Goal: Task Accomplishment & Management: Use online tool/utility

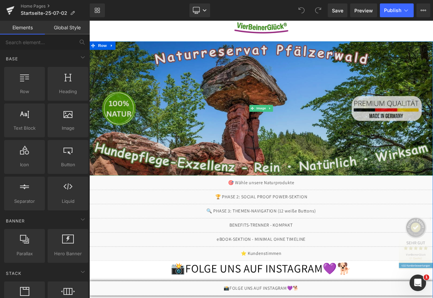
scroll to position [69, 0]
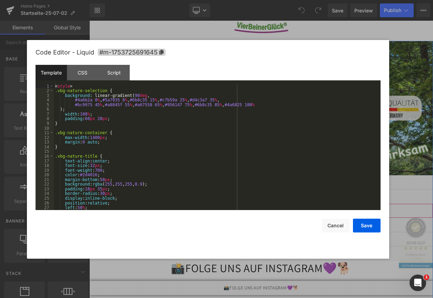
click at [304, 250] on div "Liquid" at bounding box center [297, 251] width 417 height 17
click at [0, 0] on div "CSS" at bounding box center [0, 0] width 0 height 0
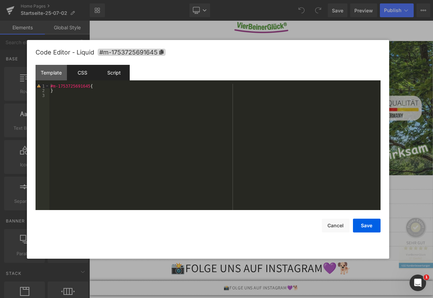
click at [116, 291] on div "Script" at bounding box center [208, 291] width 417 height 0
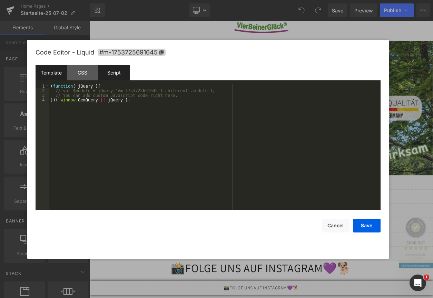
click at [0, 0] on div "Template" at bounding box center [0, 0] width 0 height 0
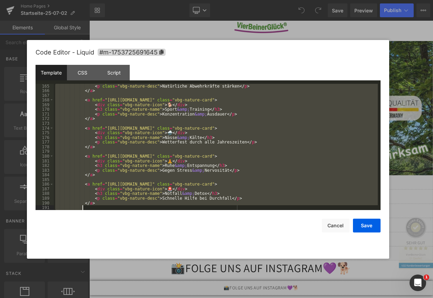
scroll to position [837, 0]
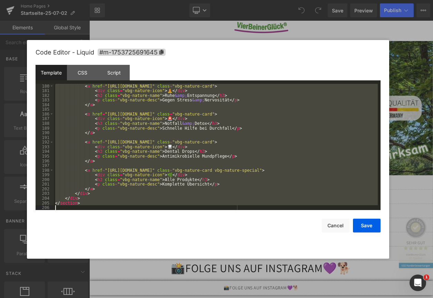
drag, startPoint x: 56, startPoint y: 86, endPoint x: 145, endPoint y: 218, distance: 158.9
click at [0, 0] on div "Code Editor - Liquid #m-1753725691645 Template CSS Script Data 180 181 182 183 …" at bounding box center [0, 0] width 0 height 0
click at [333, 225] on button "Cancel" at bounding box center [336, 226] width 28 height 14
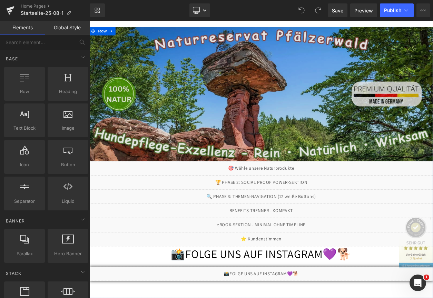
scroll to position [138, 0]
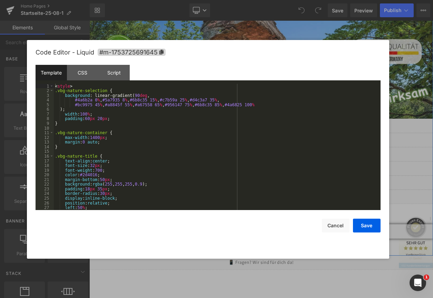
click at [305, 179] on div "Liquid" at bounding box center [297, 182] width 417 height 17
click at [220, 249] on div "< style > .vbg-nature-selection { background : linear-gradient( 90 deg , #4a6b2…" at bounding box center [223, 253] width 7 height 8
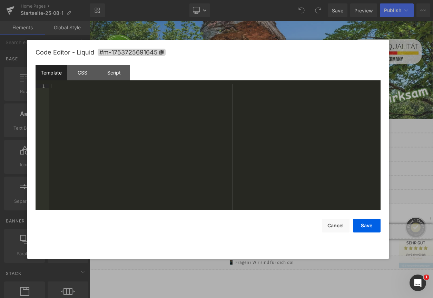
click at [220, 249] on div at bounding box center [223, 253] width 7 height 8
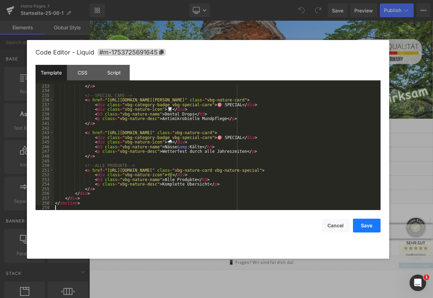
click at [360, 224] on button "Save" at bounding box center [367, 226] width 28 height 14
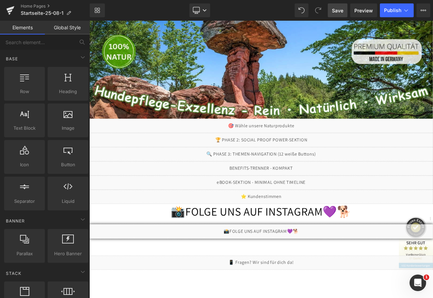
click at [337, 7] on span "Save" at bounding box center [337, 10] width 11 height 7
click at [362, 8] on span "Preview" at bounding box center [363, 10] width 19 height 7
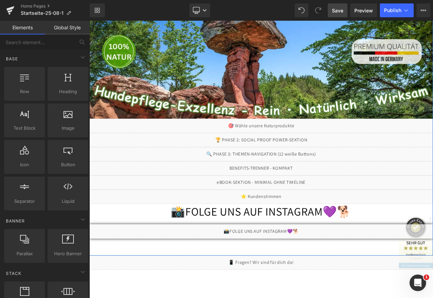
click at [306, 180] on div "Liquid" at bounding box center [297, 182] width 417 height 17
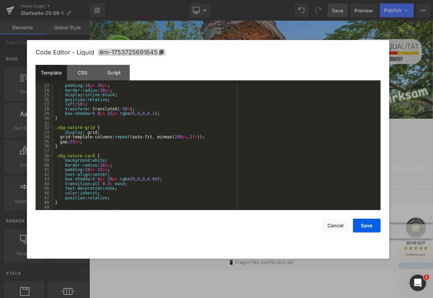
scroll to position [103, 0]
click at [246, 163] on div "padding : 18 px 35 px ; border-radius : 30 px ; display : inline-block ; positi…" at bounding box center [216, 151] width 324 height 136
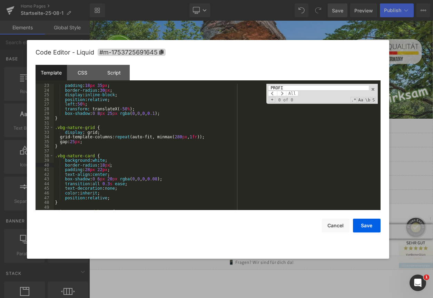
scroll to position [358, 0]
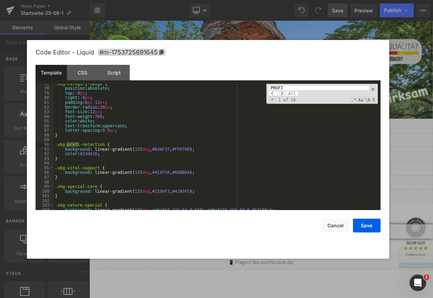
type input "PROFI"
click at [285, 93] on span at bounding box center [281, 94] width 9 height 6
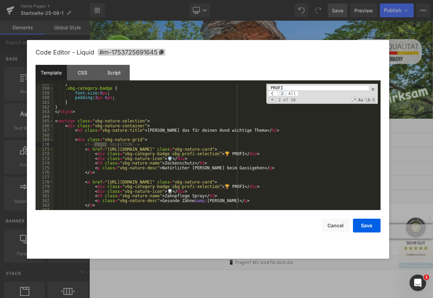
scroll to position [732, 0]
click at [285, 93] on span at bounding box center [281, 94] width 9 height 6
click at [228, 153] on div "} .vbg-category-badge { font-size : 9 px ; padding : 3 px 6 px ; } } </ style >…" at bounding box center [216, 147] width 324 height 126
click at [230, 155] on div "} .vbg-category-badge { font-size : 9 px ; padding : 3 px 6 px ; } } </ style >…" at bounding box center [216, 149] width 324 height 136
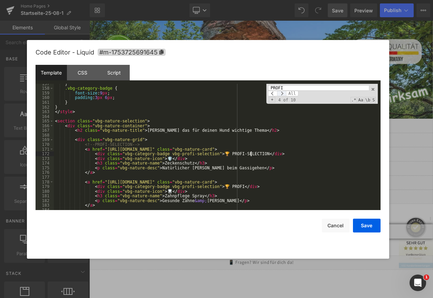
click at [284, 91] on span at bounding box center [281, 94] width 9 height 6
click at [284, 93] on span at bounding box center [281, 94] width 9 height 6
drag, startPoint x: 218, startPoint y: 155, endPoint x: 252, endPoint y: 154, distance: 33.5
click at [252, 154] on div "} .vbg-category-badge { font-size : 9 px ; padding : 3 px 6 px ; } } </ style >…" at bounding box center [216, 149] width 324 height 136
click at [222, 186] on div "} .vbg-category-badge { font-size : 9 px ; padding : 3 px 6 px ; } } </ style >…" at bounding box center [216, 149] width 324 height 136
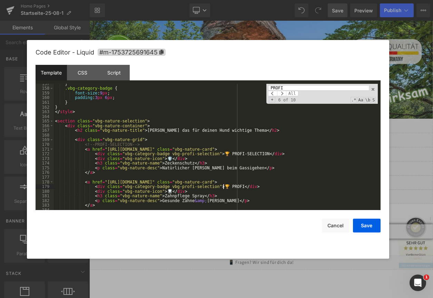
click at [222, 186] on div "} .vbg-category-badge { font-size : 9 px ; padding : 3 px 6 px ; } } </ style >…" at bounding box center [216, 149] width 324 height 136
click at [218, 188] on div "} .vbg-category-badge { font-size : 9 px ; padding : 3 px 6 px ; } } </ style >…" at bounding box center [216, 149] width 324 height 136
drag, startPoint x: 211, startPoint y: 188, endPoint x: 252, endPoint y: 186, distance: 41.0
click at [252, 186] on div "} .vbg-category-badge { font-size : 9 px ; padding : 3 px 6 px ; } } </ style >…" at bounding box center [216, 149] width 324 height 136
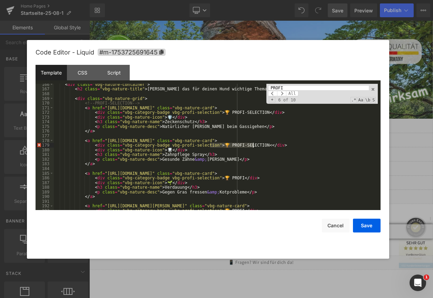
scroll to position [773, 0]
drag, startPoint x: 211, startPoint y: 179, endPoint x: 229, endPoint y: 179, distance: 18.3
click at [229, 179] on div "< div class = "vbg-nature-container" > < h2 class = "vbg-nature-title" > Wähle …" at bounding box center [216, 150] width 324 height 136
click at [210, 181] on div "< div class = "vbg-nature-container" > < h2 class = "vbg-nature-title" > Wähle …" at bounding box center [216, 150] width 324 height 136
click at [210, 178] on div "< div class = "vbg-nature-container" > < h2 class = "vbg-nature-title" > Wähle …" at bounding box center [216, 150] width 324 height 136
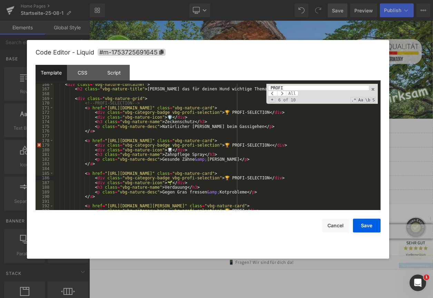
scroll to position [794, 0]
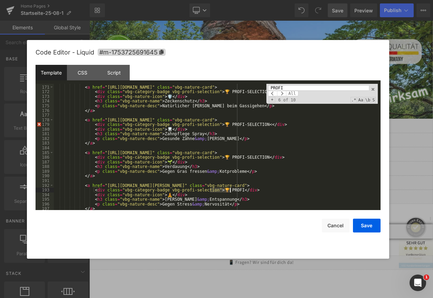
drag, startPoint x: 211, startPoint y: 189, endPoint x: 229, endPoint y: 191, distance: 18.7
click at [229, 191] on div "<!-- PROFI-SELECTION --> < a href = "https://vierbeinerglueck.de/products/hunde…" at bounding box center [216, 148] width 324 height 136
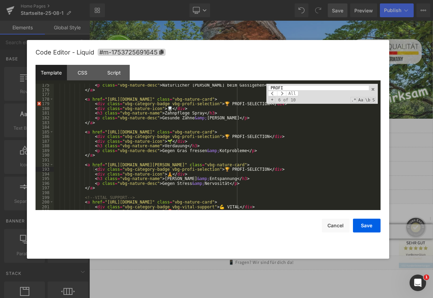
scroll to position [836, 0]
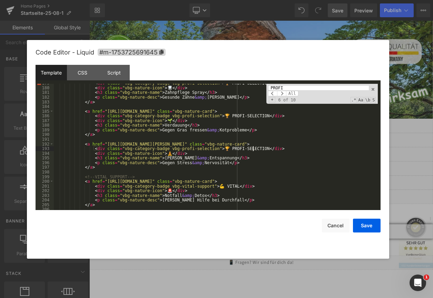
click at [220, 187] on div "< div class = "vbg-category-badge vbg-profi-selection" > 🏆 PROFI-SELECTION < </…" at bounding box center [216, 149] width 324 height 136
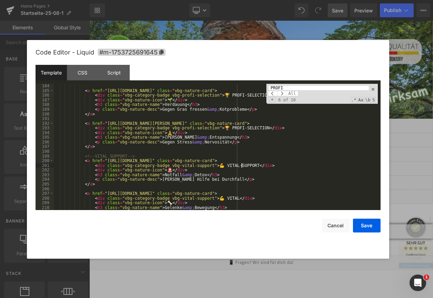
scroll to position [856, 0]
click at [218, 200] on div "< a href = "https://vierbeinerglueck.de/products/gras-kot-ausgleicher-drops" cl…" at bounding box center [216, 151] width 324 height 136
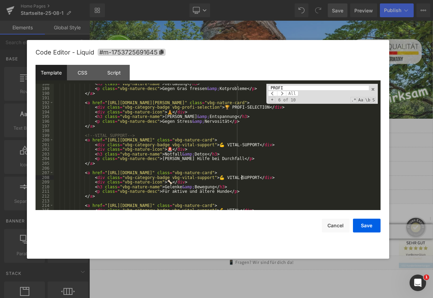
scroll to position [898, 0]
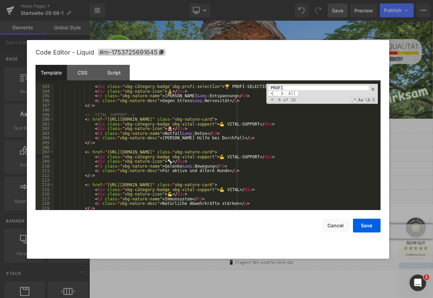
click at [220, 190] on div "< a href = "https://vierbeinerglueck.de/products/ruhe-gelassenheit-drops" class…" at bounding box center [216, 148] width 324 height 136
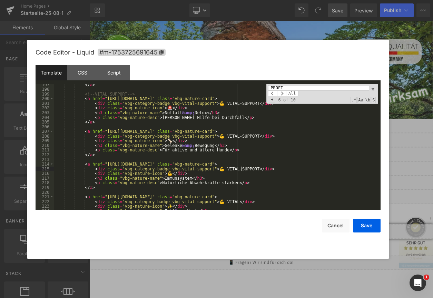
scroll to position [939, 0]
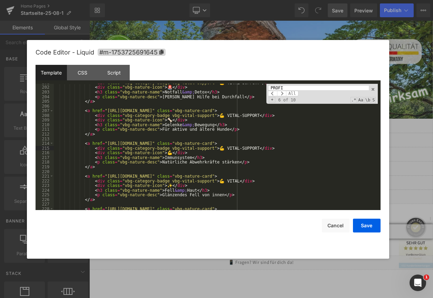
click at [221, 182] on div "< div class = "vbg-category-badge vbg-vital-support" > 💪 VITAL-SUPPORT </ div >…" at bounding box center [216, 148] width 324 height 136
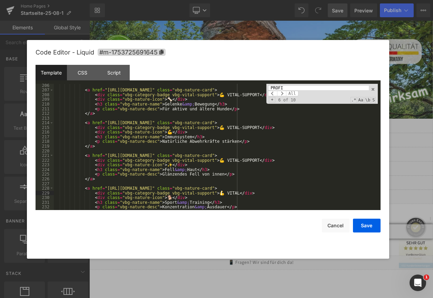
click at [220, 195] on div "< a href = "https://vierbeinerglueck.de/products/gelenk-knorpel-sehnen-drops" c…" at bounding box center [216, 151] width 324 height 136
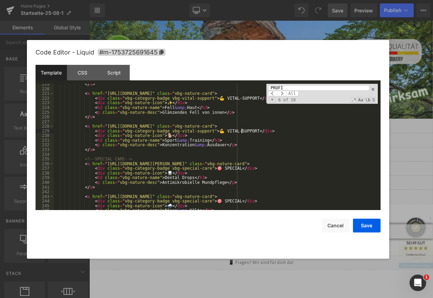
scroll to position [1022, 0]
click at [215, 202] on div "</ a > < a href = "https://vierbeinerglueck.de/products/fell-haut-krallen-drops…" at bounding box center [216, 150] width 324 height 136
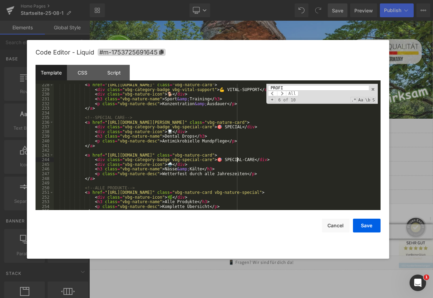
scroll to position [1084, 0]
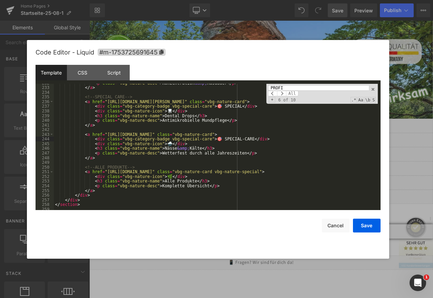
click at [217, 108] on div "< p class = "vbg-nature-desc" > Konzentration &amp; Ausdauer </ p > </ a > <!--…" at bounding box center [216, 149] width 324 height 136
click at [373, 224] on button "Save" at bounding box center [367, 226] width 28 height 14
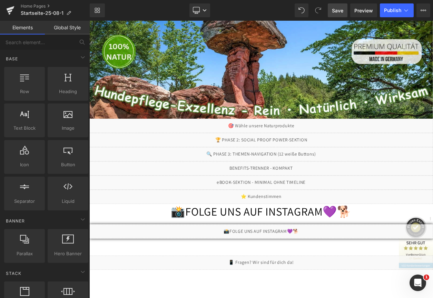
click at [340, 7] on span "Save" at bounding box center [337, 10] width 11 height 7
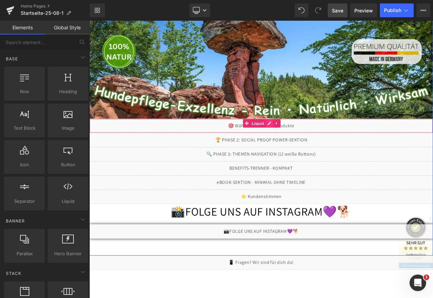
click at [304, 144] on div "Liquid" at bounding box center [297, 148] width 417 height 17
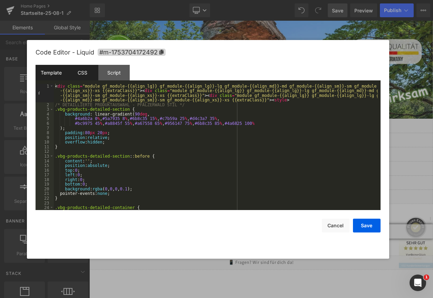
click at [83, 71] on div "CSS" at bounding box center [82, 73] width 31 height 16
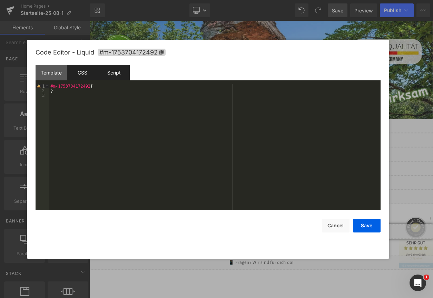
click at [113, 71] on div "Script" at bounding box center [113, 73] width 31 height 16
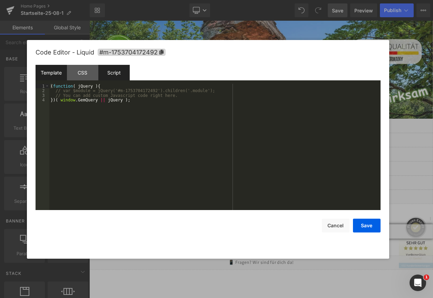
click at [55, 71] on div "Template" at bounding box center [51, 73] width 31 height 16
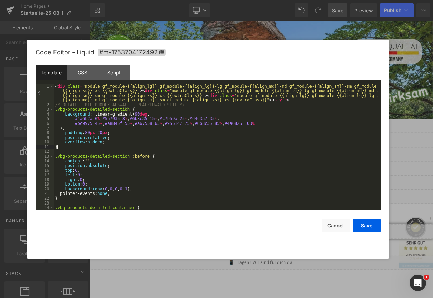
click at [171, 148] on div "< div class = "module gf_module-{{align_lg}} gf_module-{{align_lg}}-lg gf_modul…" at bounding box center [216, 159] width 324 height 150
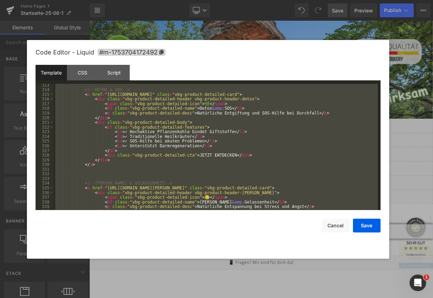
scroll to position [1567, 0]
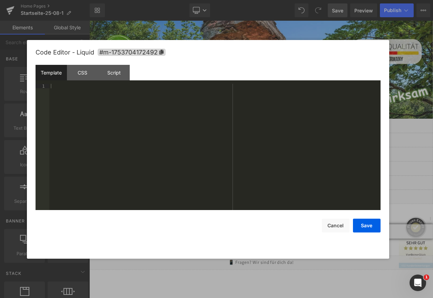
click at [82, 105] on div at bounding box center [214, 152] width 331 height 136
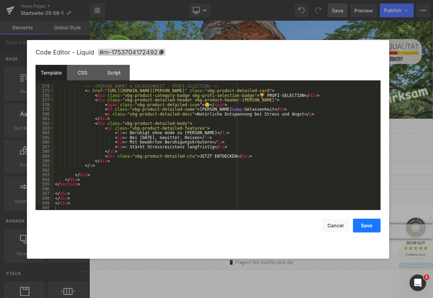
click at [366, 223] on button "Save" at bounding box center [367, 226] width 28 height 14
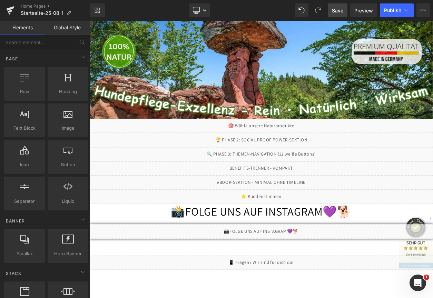
click at [340, 7] on span "Save" at bounding box center [337, 10] width 11 height 7
click at [390, 8] on span "Publish" at bounding box center [392, 11] width 17 height 6
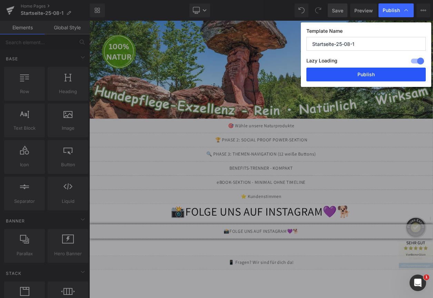
click at [347, 73] on button "Publish" at bounding box center [365, 75] width 119 height 14
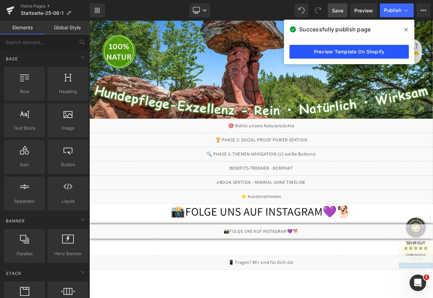
click at [337, 50] on link "Preview Template On Shopify" at bounding box center [348, 52] width 119 height 14
